Goal: Check status: Check status

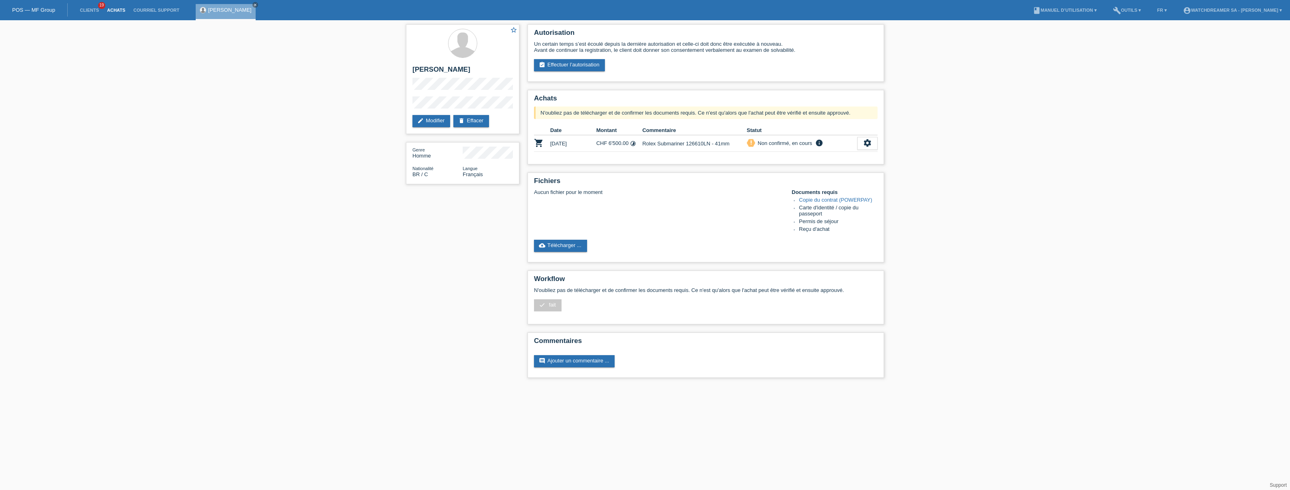
click at [122, 12] on link "Achats" at bounding box center [116, 10] width 26 height 5
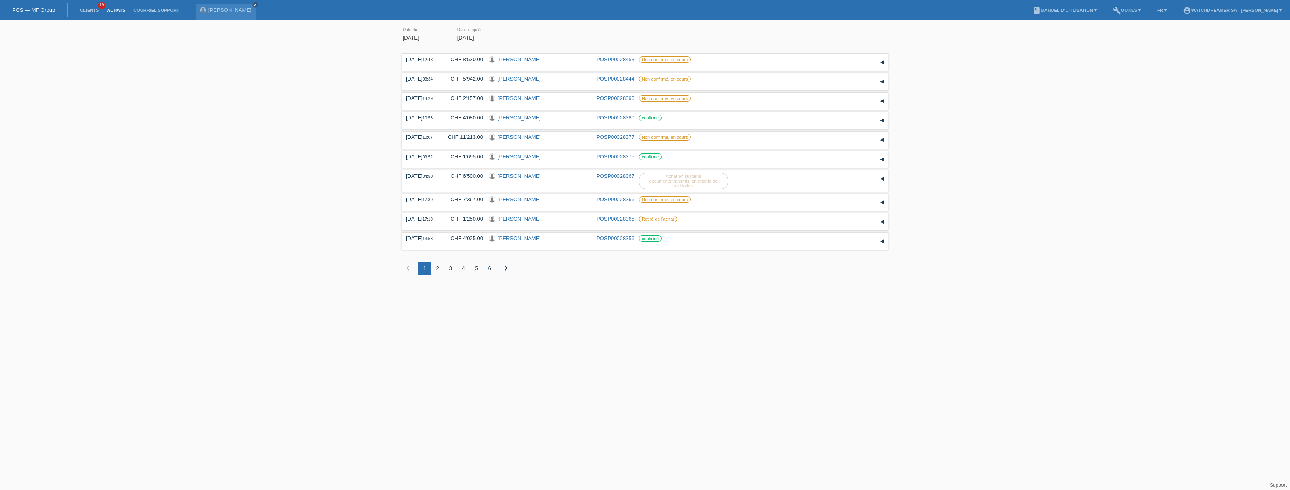
click at [109, 11] on link "Achats" at bounding box center [116, 10] width 26 height 5
click at [438, 267] on div "2" at bounding box center [437, 268] width 13 height 13
click at [880, 159] on div "▾" at bounding box center [882, 160] width 12 height 12
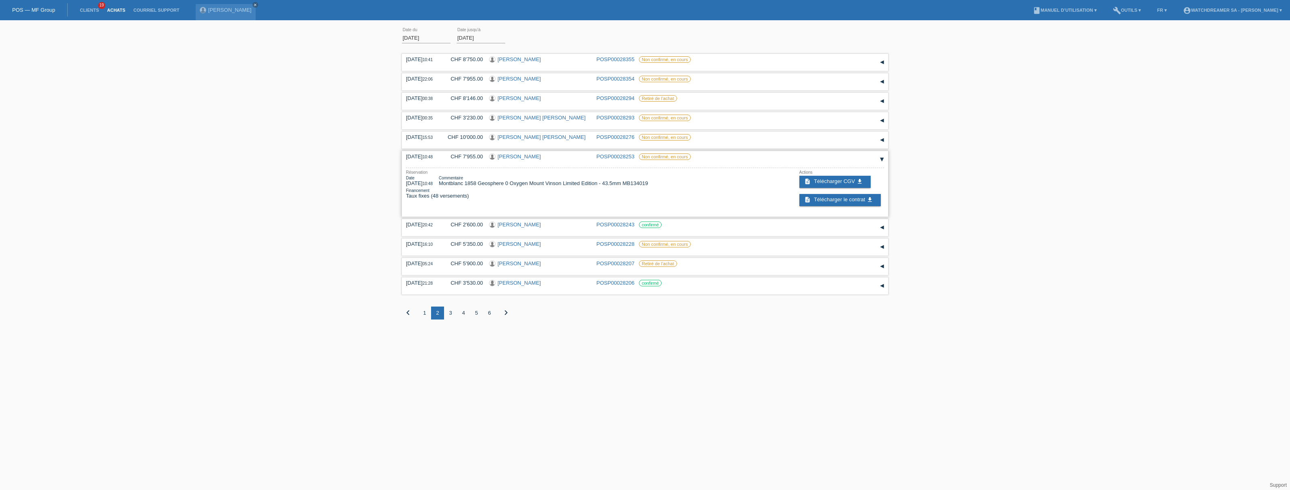
click at [880, 159] on div "▾" at bounding box center [882, 160] width 12 height 12
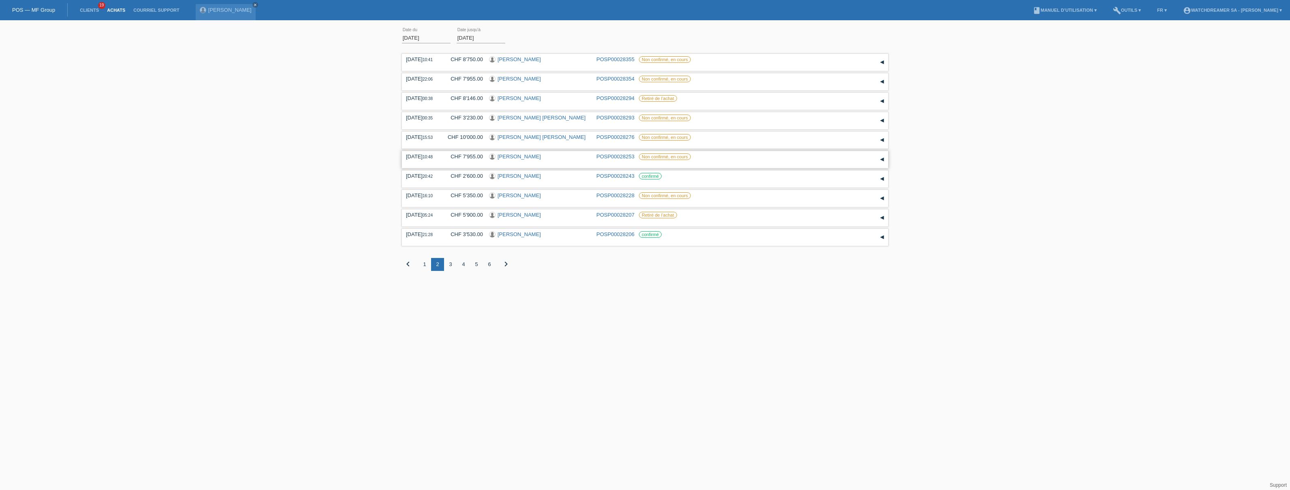
click at [532, 156] on link "Abdelfattah Chakroun" at bounding box center [518, 157] width 43 height 6
